Goal: Information Seeking & Learning: Learn about a topic

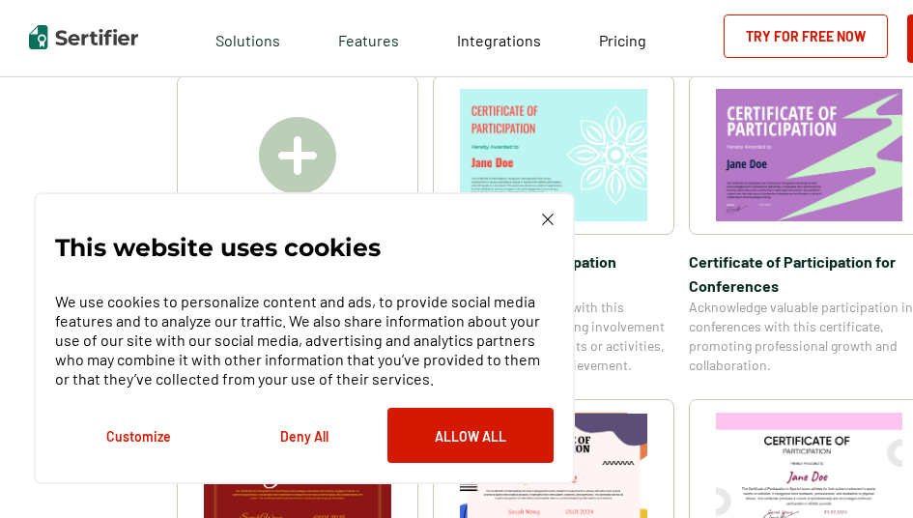
scroll to position [193, 0]
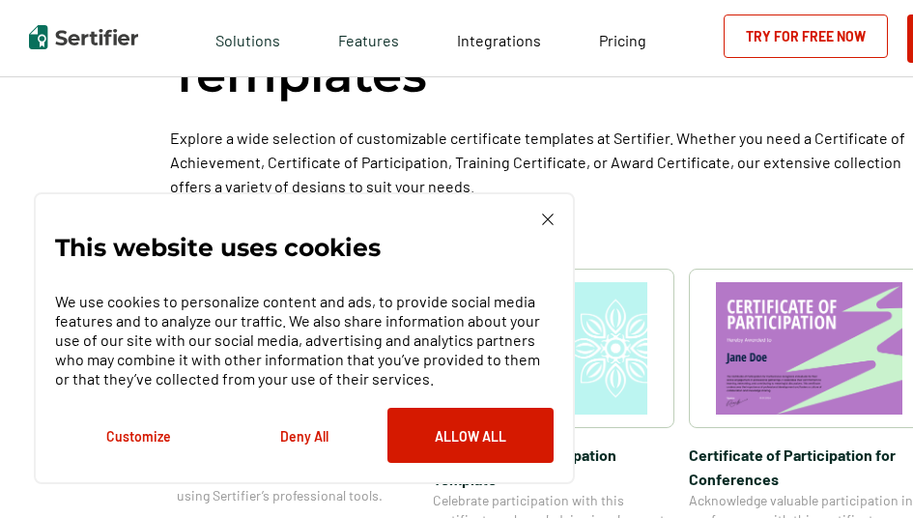
click at [551, 222] on img at bounding box center [548, 220] width 12 height 12
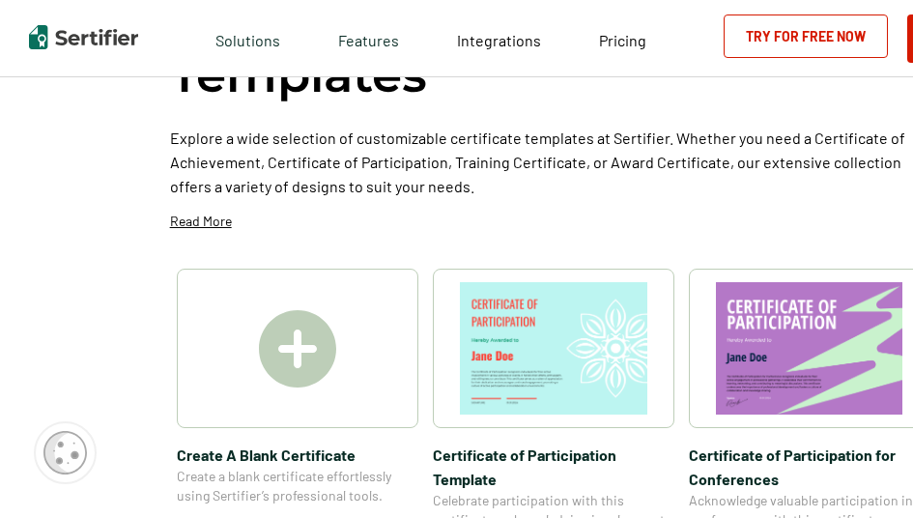
click at [554, 342] on img at bounding box center [553, 348] width 187 height 132
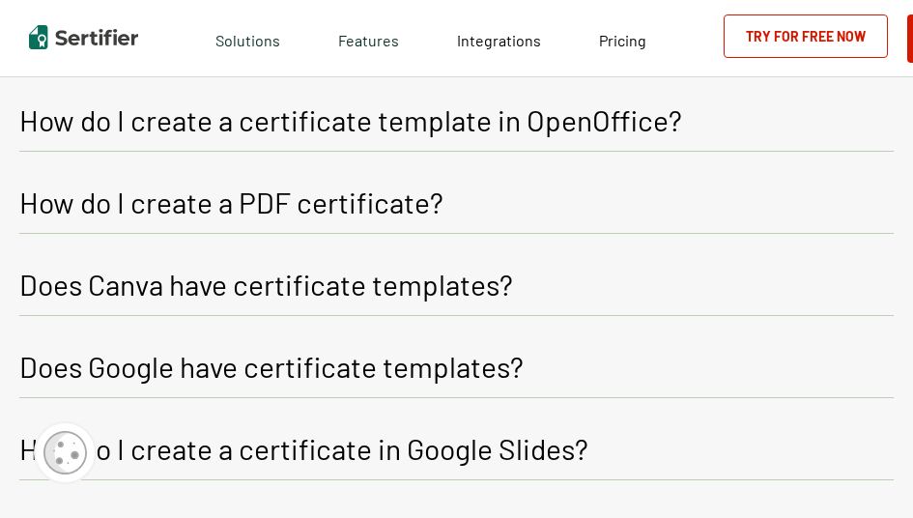
scroll to position [1256, 0]
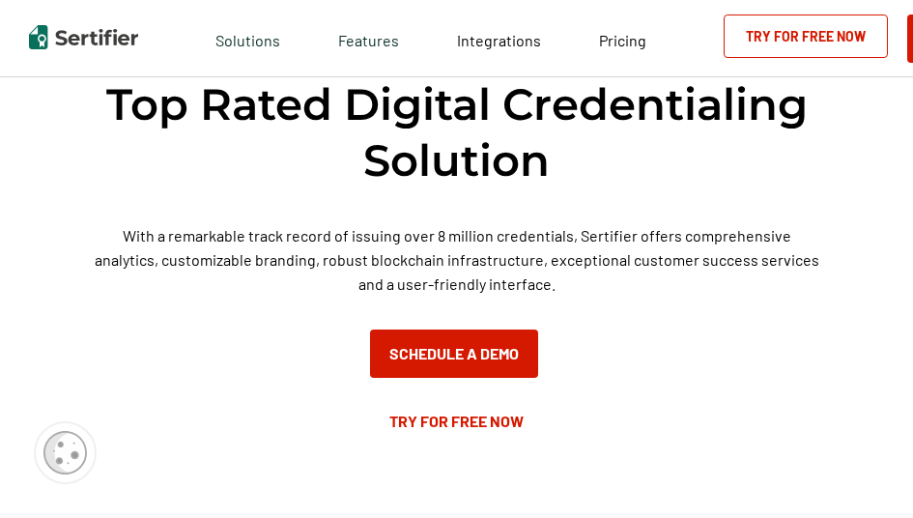
scroll to position [193, 0]
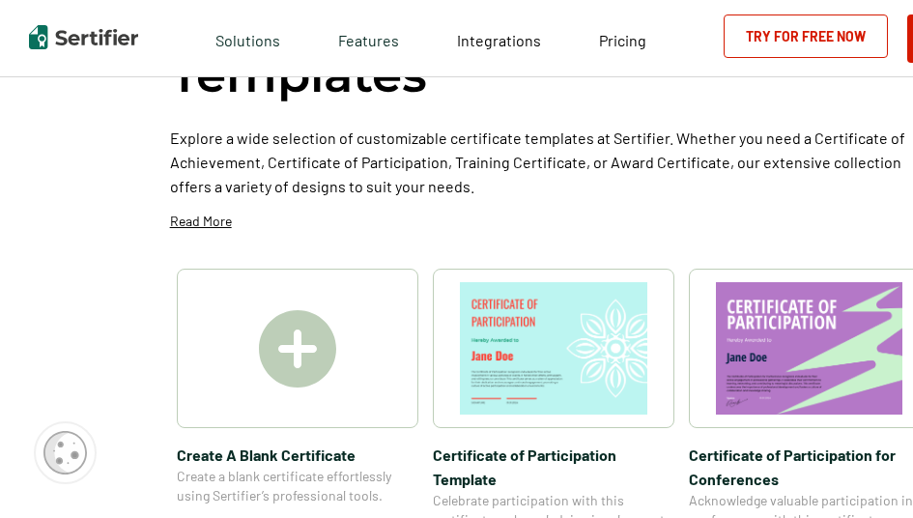
click at [790, 302] on img at bounding box center [809, 348] width 187 height 132
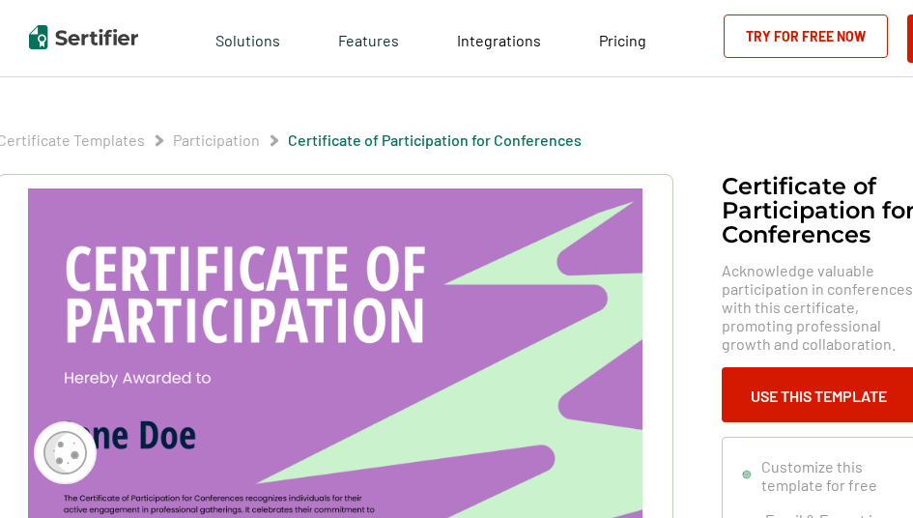
scroll to position [193, 0]
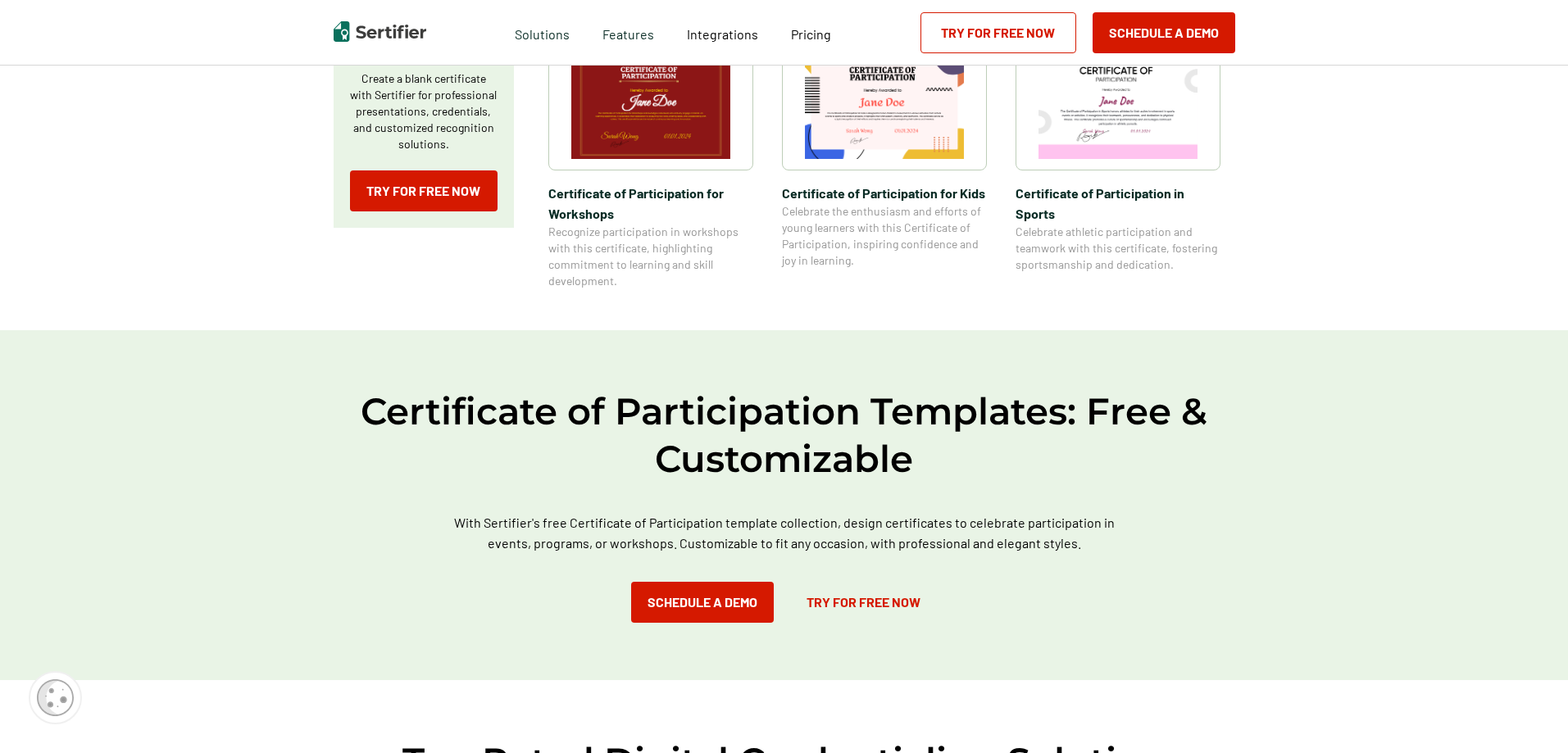
scroll to position [410, 0]
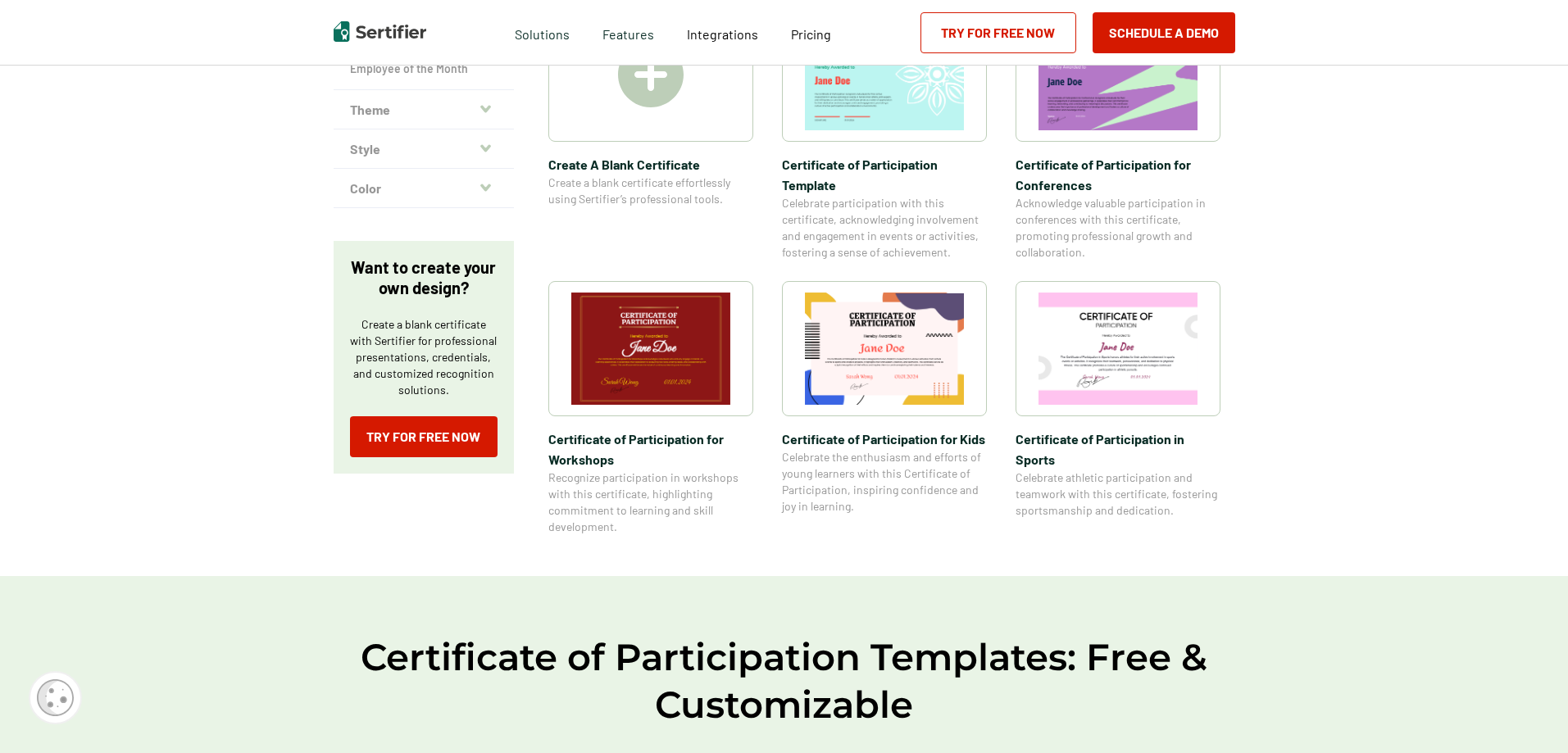
click at [774, 357] on img at bounding box center [1117, 349] width 159 height 112
